Goal: Navigation & Orientation: Find specific page/section

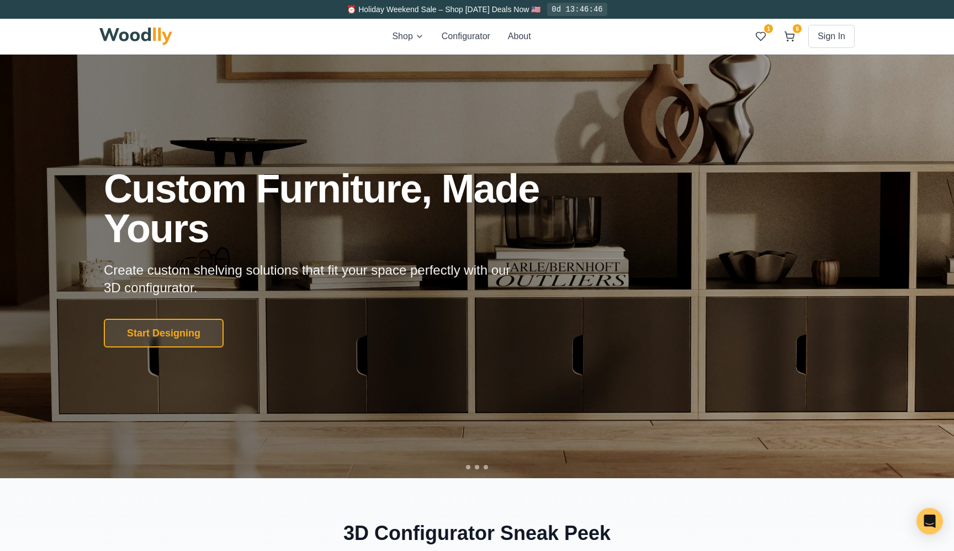
scroll to position [18, 0]
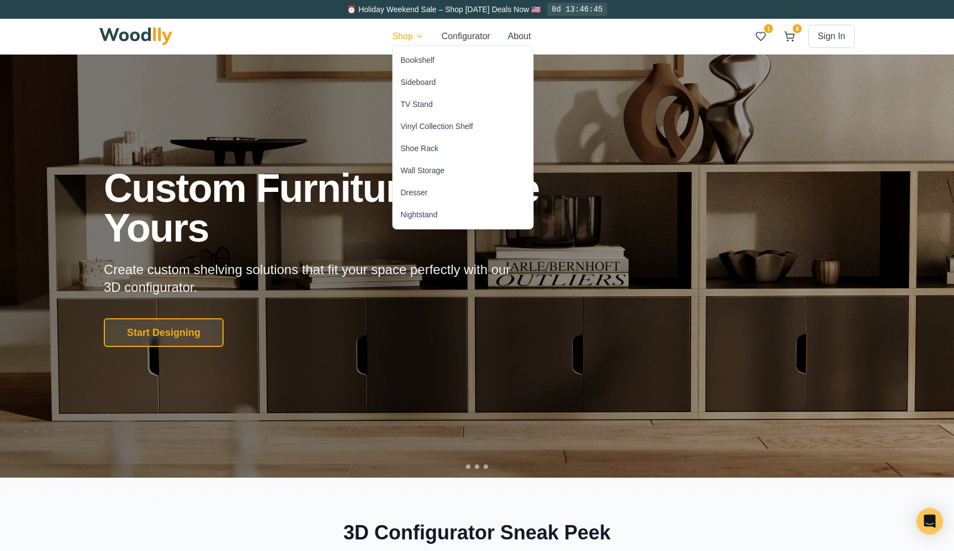
click at [418, 65] on div "Bookshelf" at bounding box center [418, 60] width 34 height 11
